Goal: Information Seeking & Learning: Find contact information

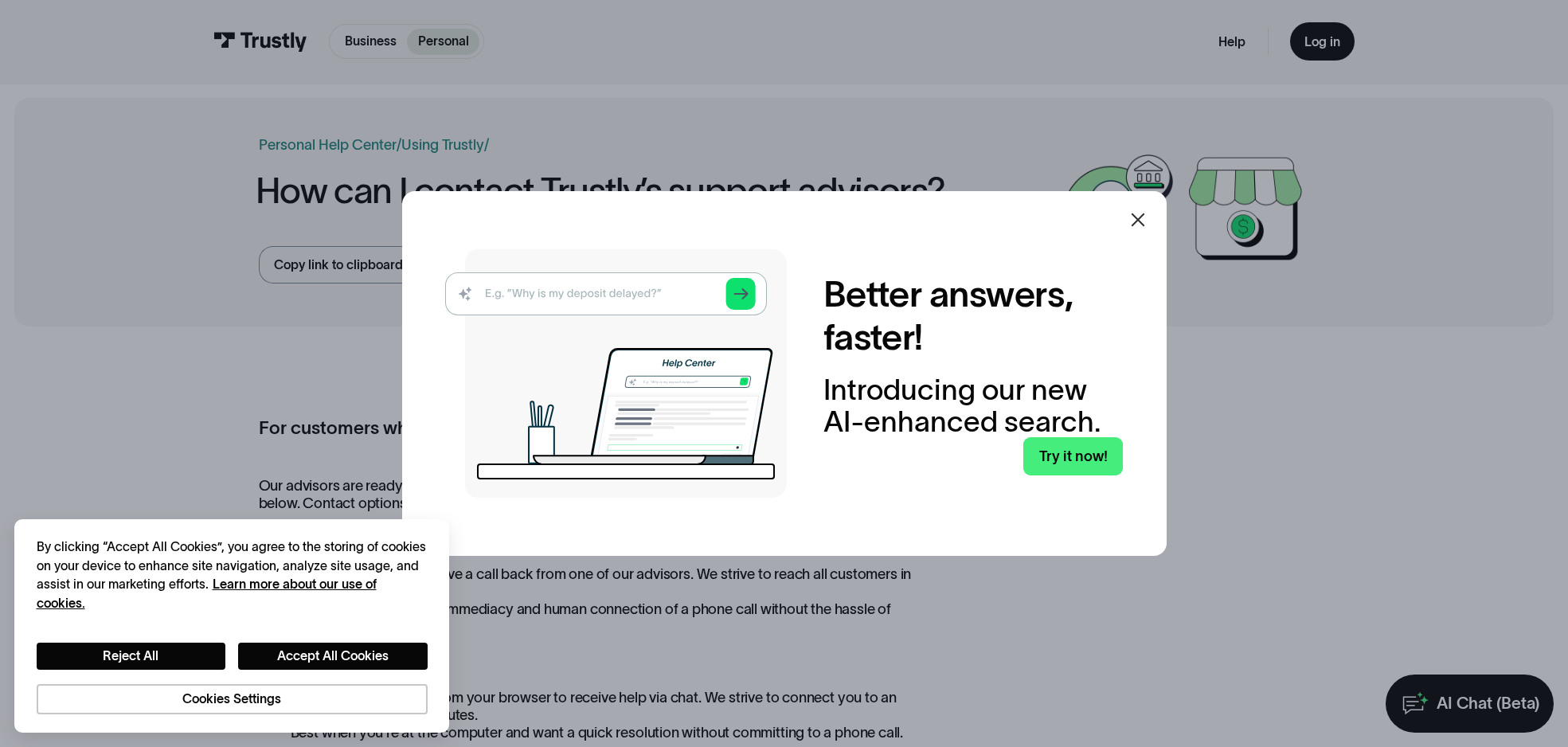
click at [1141, 220] on icon at bounding box center [1138, 220] width 20 height 20
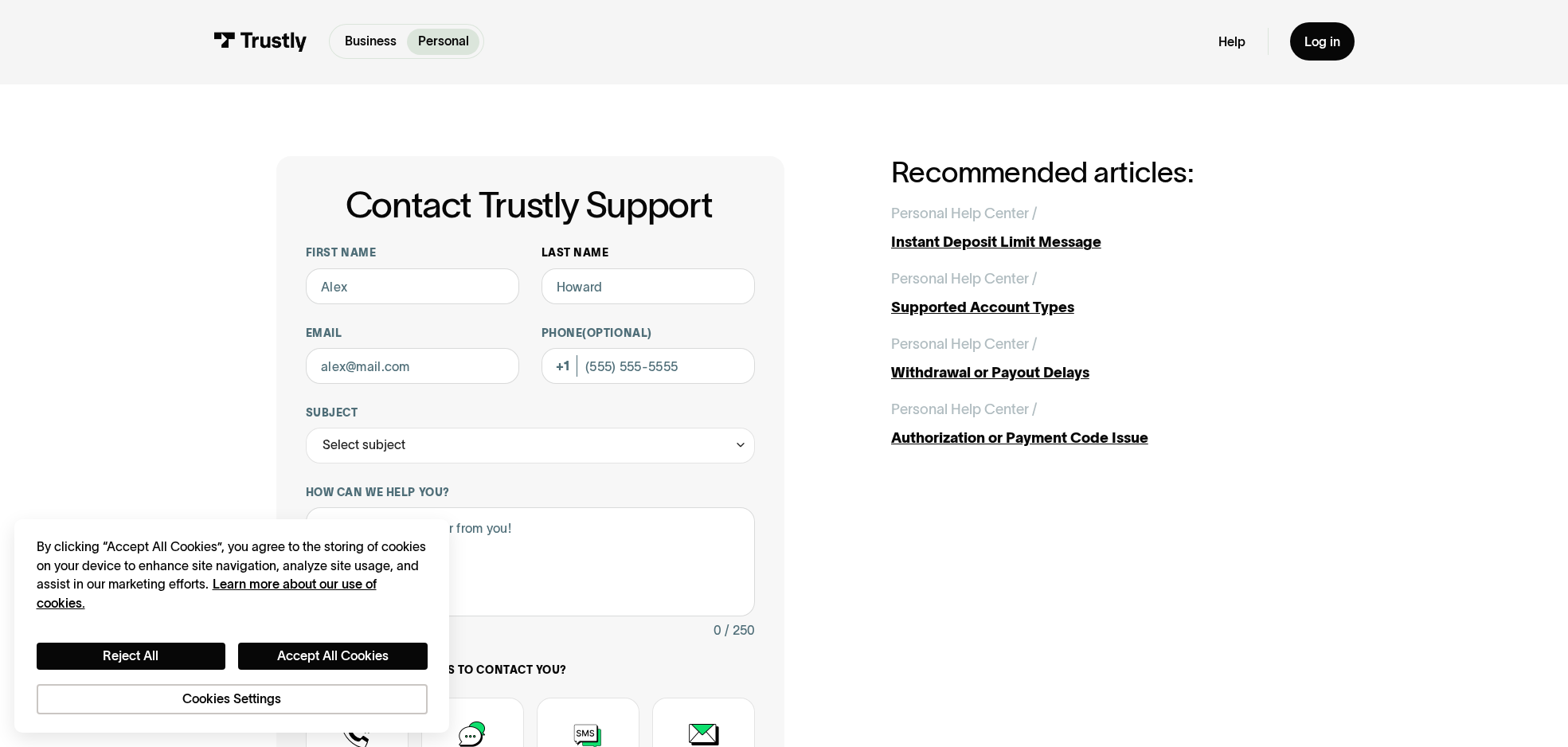
scroll to position [336, 0]
